Goal: Navigation & Orientation: Understand site structure

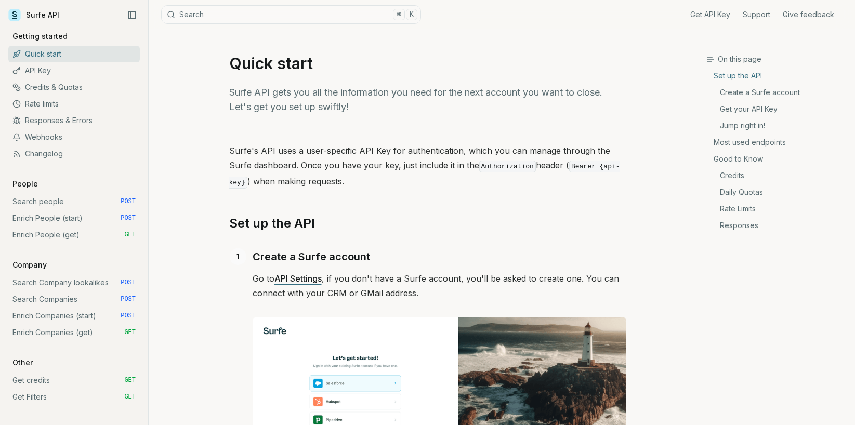
click at [30, 17] on link "Surfe API" at bounding box center [33, 15] width 51 height 16
click at [43, 16] on link "Surfe API" at bounding box center [33, 15] width 51 height 16
